Goal: Transaction & Acquisition: Purchase product/service

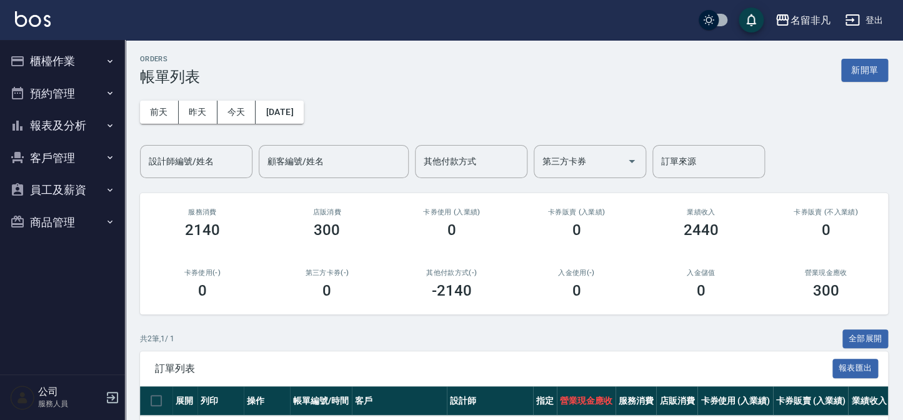
drag, startPoint x: 866, startPoint y: 68, endPoint x: 868, endPoint y: 33, distance: 34.4
click at [866, 67] on button "新開單" at bounding box center [864, 70] width 47 height 23
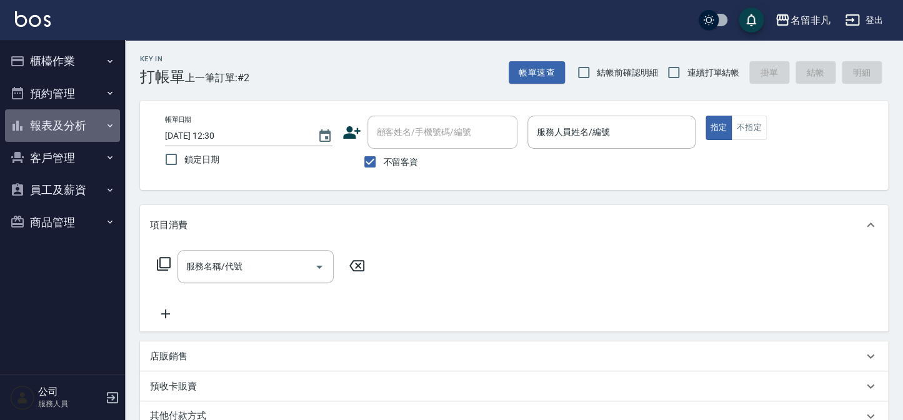
click at [61, 120] on button "報表及分析" at bounding box center [62, 125] width 115 height 33
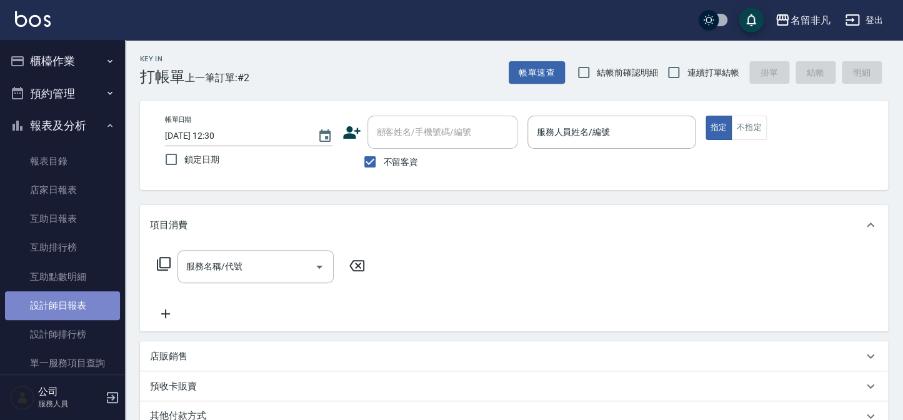
drag, startPoint x: 79, startPoint y: 304, endPoint x: 84, endPoint y: 309, distance: 7.1
click at [79, 305] on link "設計師日報表" at bounding box center [62, 305] width 115 height 29
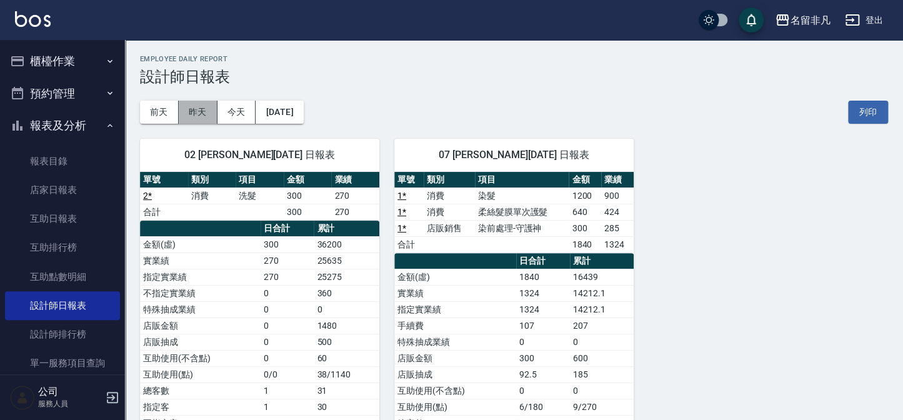
click at [196, 110] on button "昨天" at bounding box center [198, 112] width 39 height 23
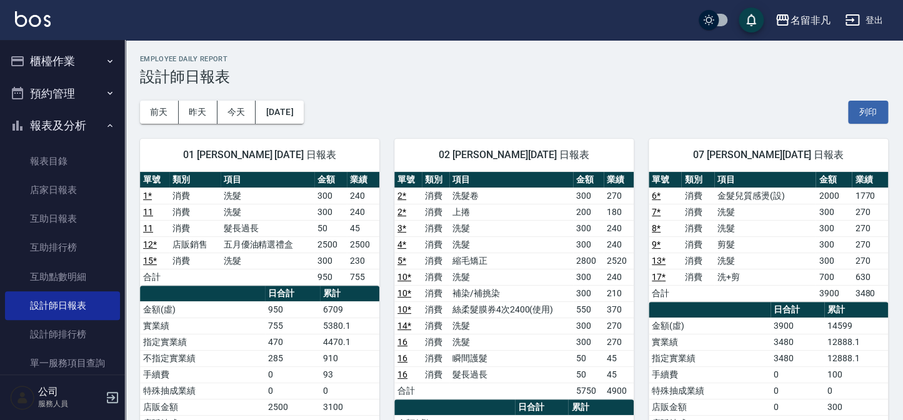
click at [51, 56] on button "櫃檯作業" at bounding box center [62, 61] width 115 height 33
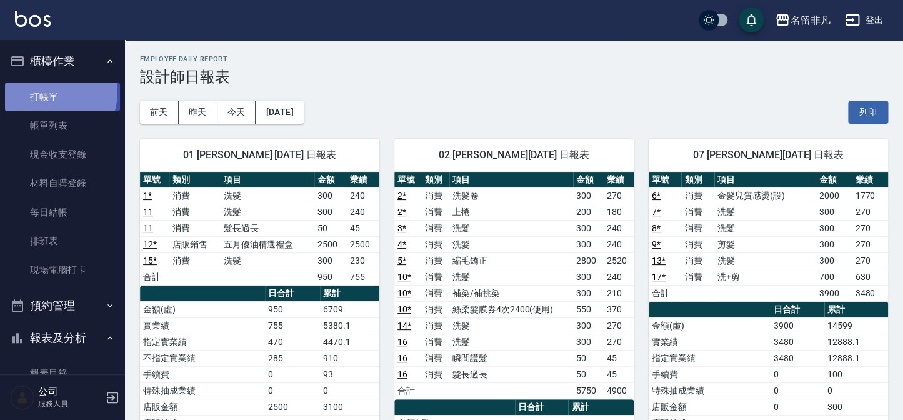
click at [49, 92] on link "打帳單" at bounding box center [62, 97] width 115 height 29
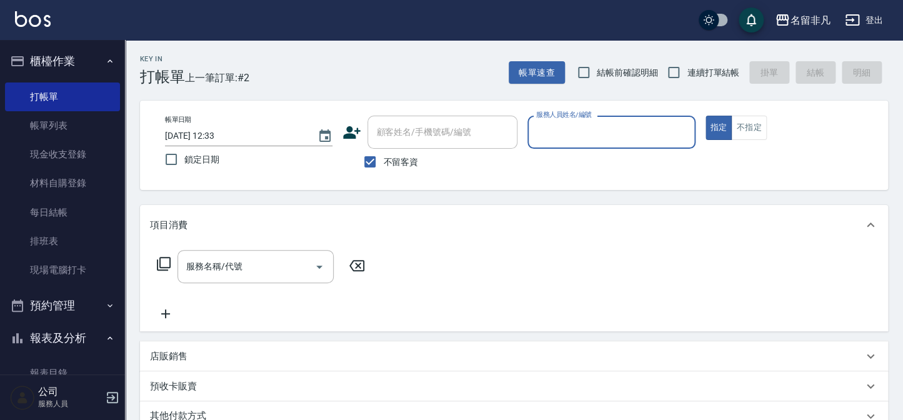
click at [604, 120] on div "服務人員姓名/編號" at bounding box center [612, 132] width 168 height 33
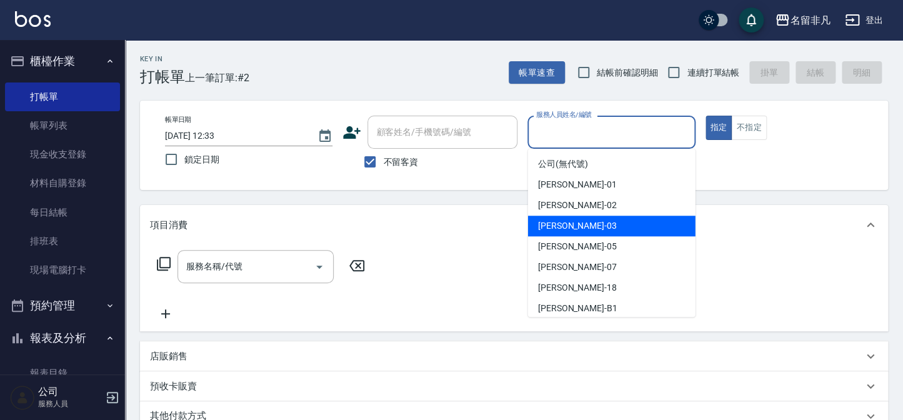
click at [603, 231] on div "[PERSON_NAME] -03" at bounding box center [612, 226] width 168 height 21
type input "[PERSON_NAME]-03"
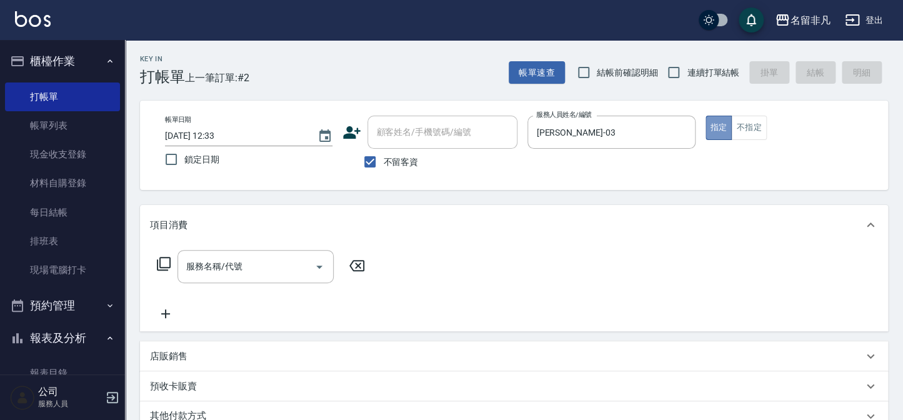
drag, startPoint x: 712, startPoint y: 127, endPoint x: 526, endPoint y: 127, distance: 185.7
click at [706, 128] on button "指定" at bounding box center [719, 128] width 27 height 24
click at [163, 263] on icon at bounding box center [163, 263] width 15 height 15
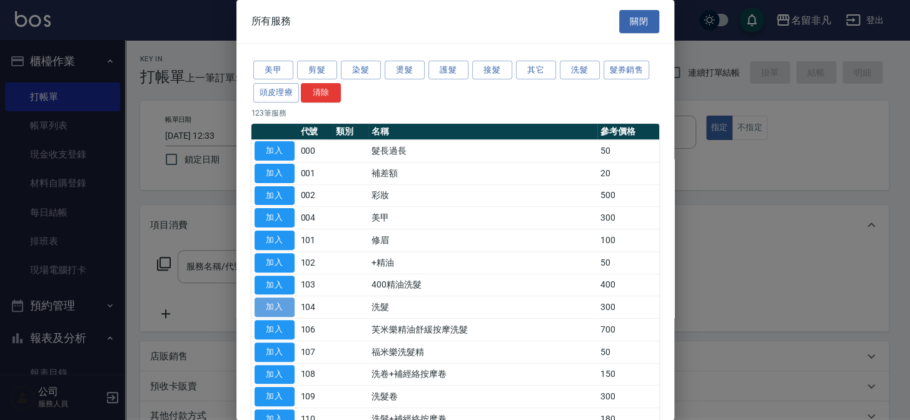
click at [269, 302] on button "加入" at bounding box center [274, 307] width 40 height 19
type input "洗髮(104)"
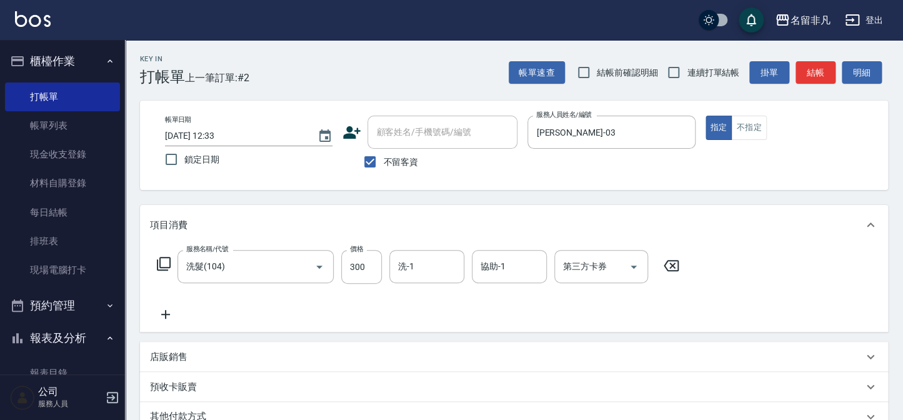
click at [169, 311] on icon at bounding box center [165, 314] width 31 height 15
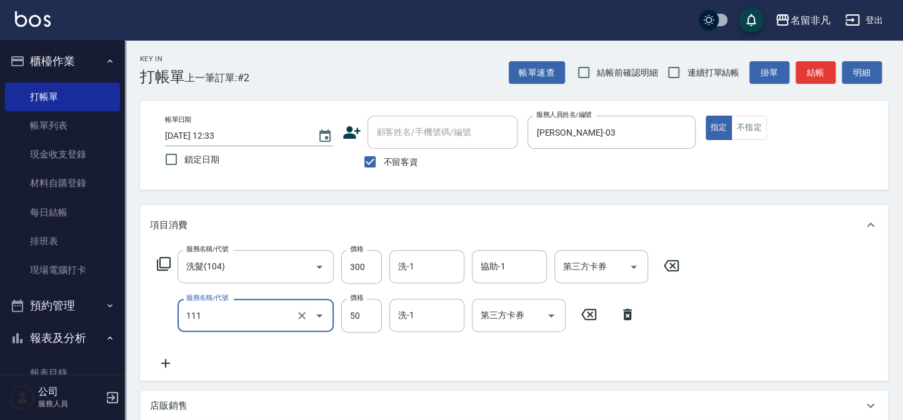
type input "上捲(111)"
click at [510, 350] on div "服務名稱/代號 洗髮(104) 服務名稱/代號 價格 300 價格 洗-1 洗-1 協助-1 協助-1 第三方卡券 第三方卡券 服務名稱/代號 上捲(111)…" at bounding box center [418, 310] width 537 height 121
click at [717, 131] on button "指定" at bounding box center [719, 128] width 27 height 24
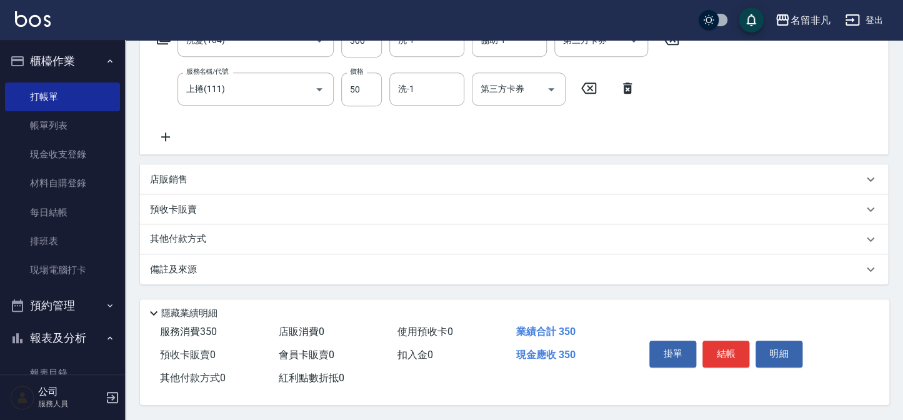
scroll to position [229, 0]
click at [723, 351] on button "結帳" at bounding box center [726, 354] width 47 height 26
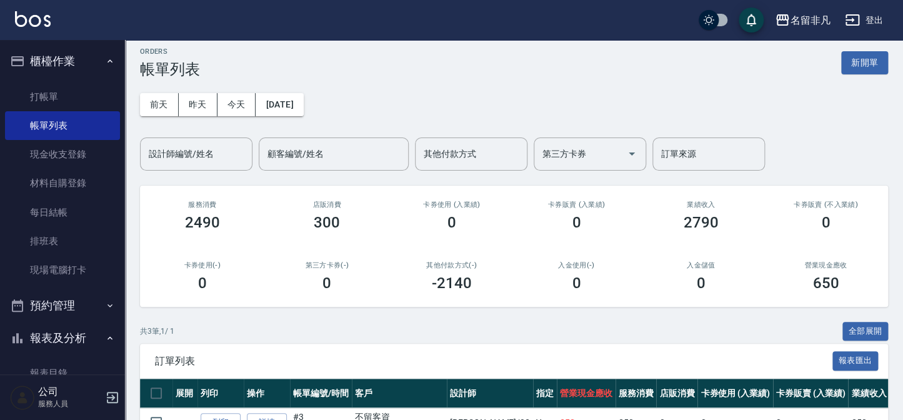
scroll to position [143, 0]
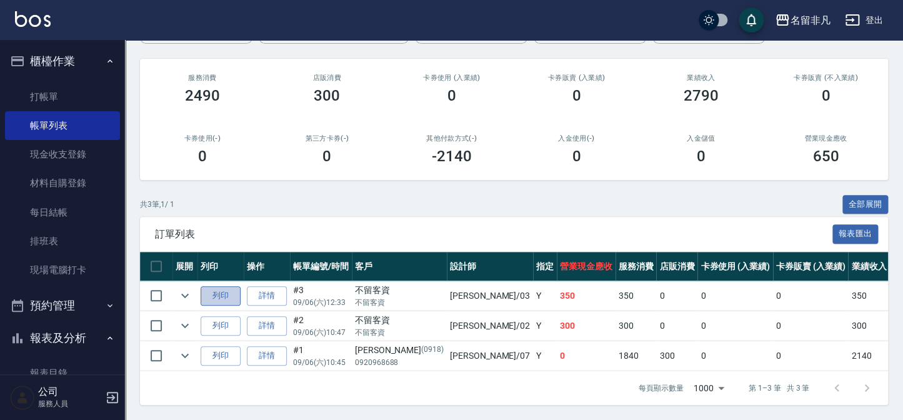
click at [219, 287] on button "列印" at bounding box center [221, 295] width 40 height 19
click at [37, 333] on button "報表及分析" at bounding box center [62, 338] width 115 height 33
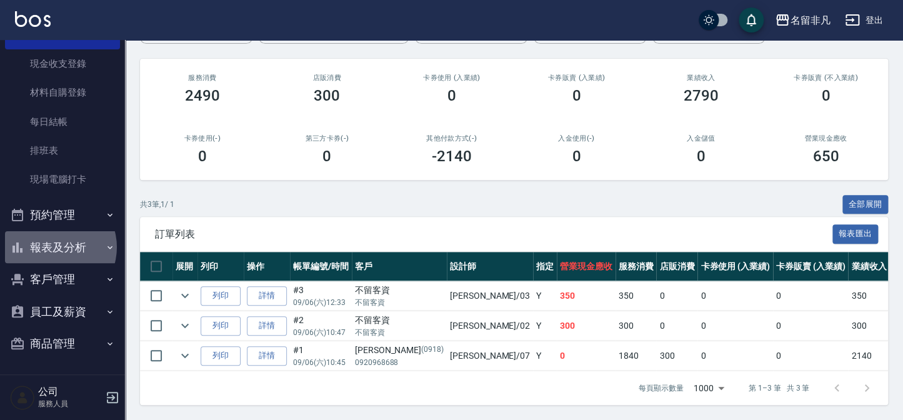
click at [54, 247] on button "報表及分析" at bounding box center [62, 247] width 115 height 33
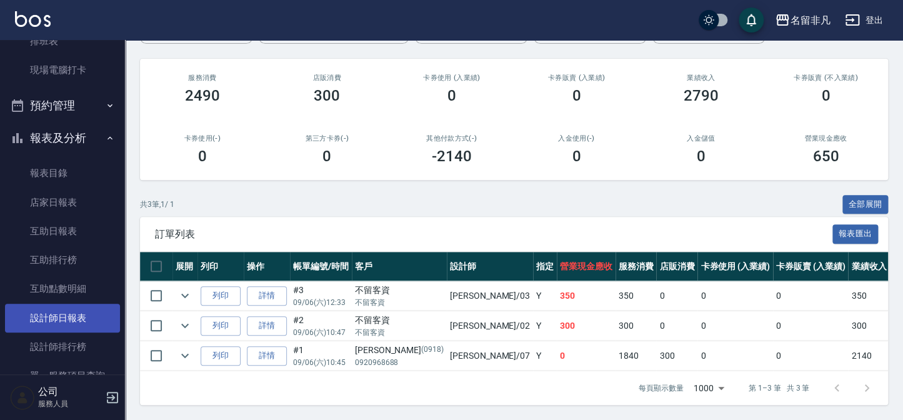
scroll to position [204, 0]
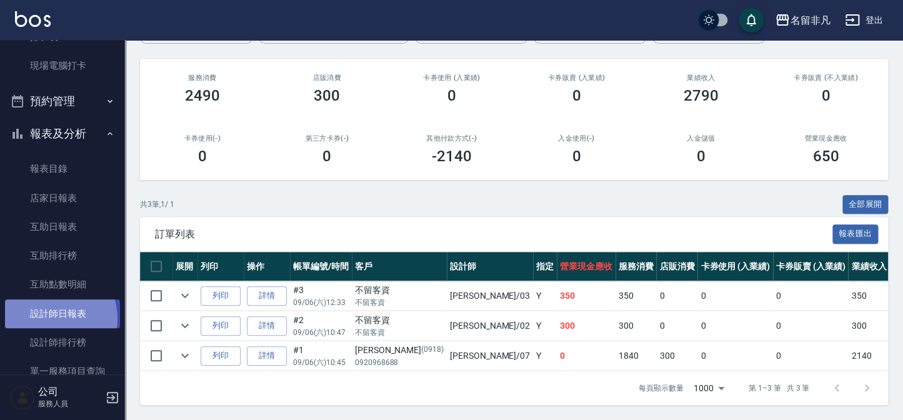
click at [53, 318] on link "設計師日報表" at bounding box center [62, 313] width 115 height 29
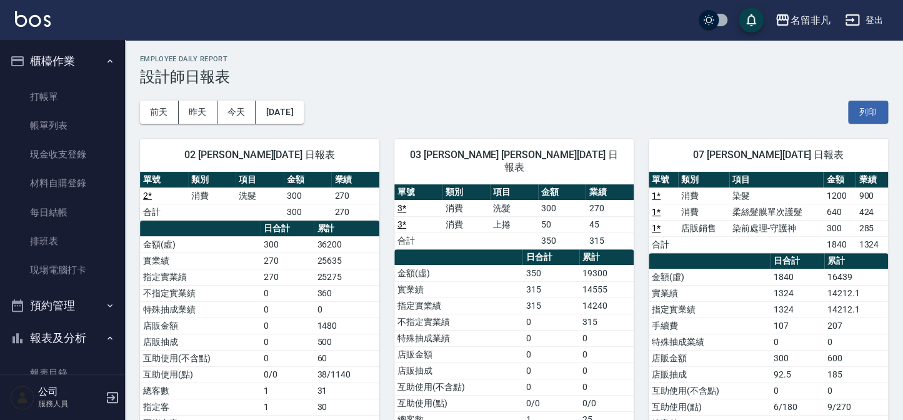
drag, startPoint x: 65, startPoint y: 94, endPoint x: 120, endPoint y: 75, distance: 58.1
click at [67, 93] on link "打帳單" at bounding box center [62, 97] width 115 height 29
